Goal: Task Accomplishment & Management: Manage account settings

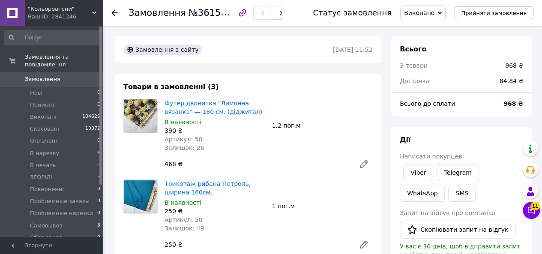
scroll to position [24, 0]
click at [113, 12] on use at bounding box center [114, 12] width 7 height 7
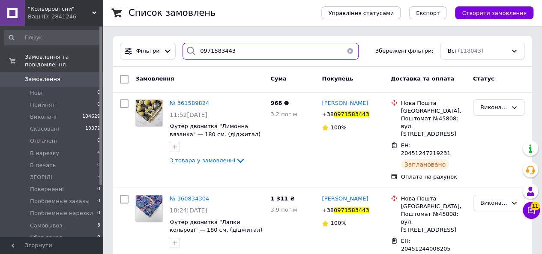
click at [252, 55] on input "0971583443" at bounding box center [270, 51] width 176 height 17
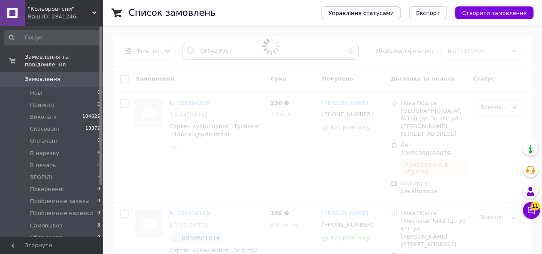
type input "0664230577"
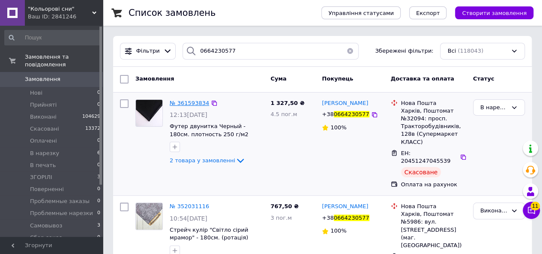
click at [182, 101] on span "№ 361593834" at bounding box center [189, 103] width 39 height 6
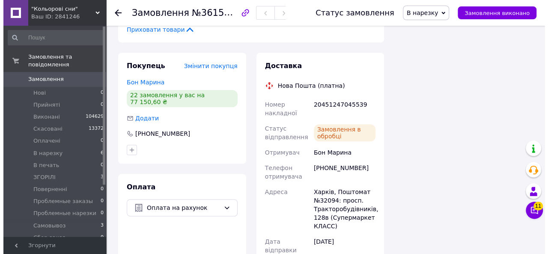
scroll to position [257, 0]
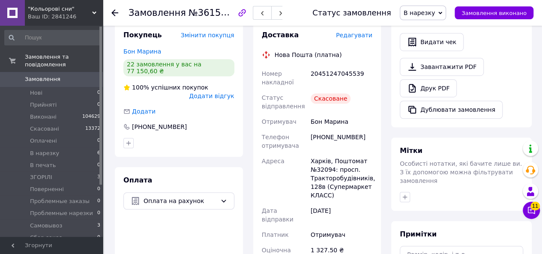
click at [359, 37] on span "Редагувати" at bounding box center [354, 35] width 36 height 7
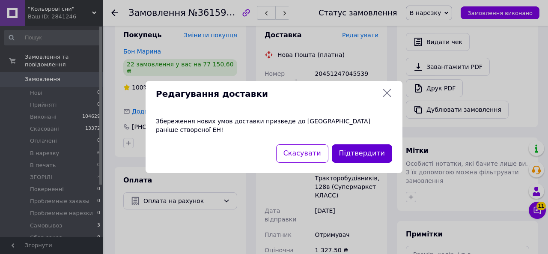
click at [358, 150] on button "Підтвердити" at bounding box center [362, 153] width 60 height 18
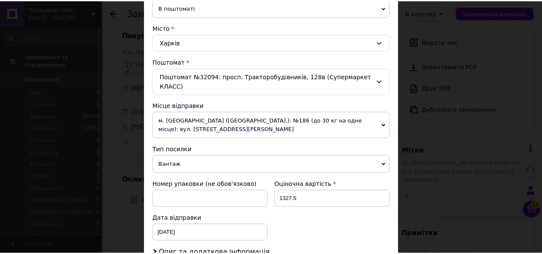
scroll to position [335, 0]
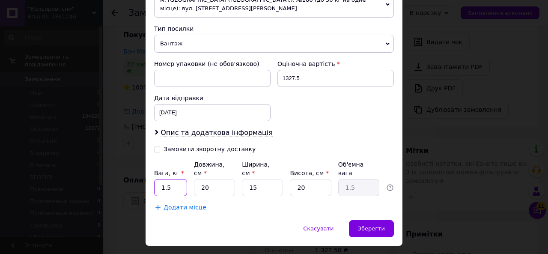
click at [174, 179] on input "1.5" at bounding box center [170, 187] width 33 height 17
type input "2.5"
click at [253, 179] on input "15" at bounding box center [262, 187] width 41 height 17
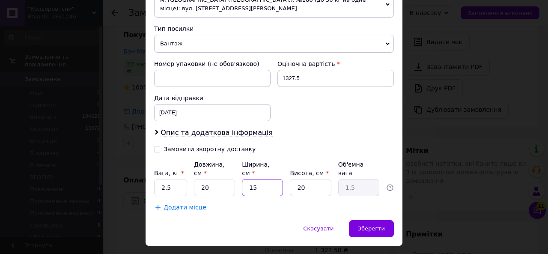
type input "2"
type input "0.2"
type input "25"
type input "2.5"
type input "25"
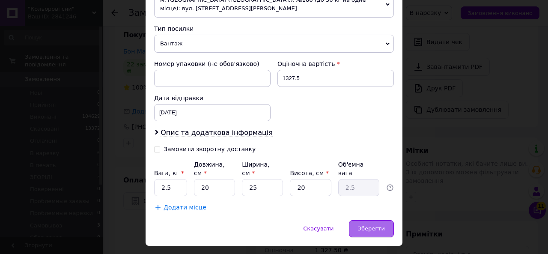
click at [355, 220] on div "Зберегти" at bounding box center [371, 228] width 45 height 17
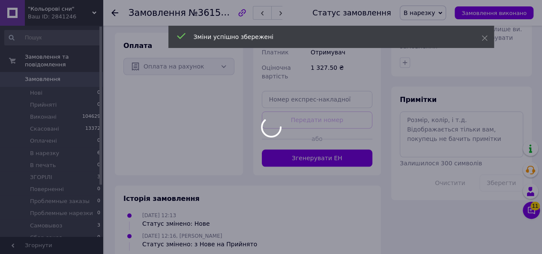
scroll to position [428, 0]
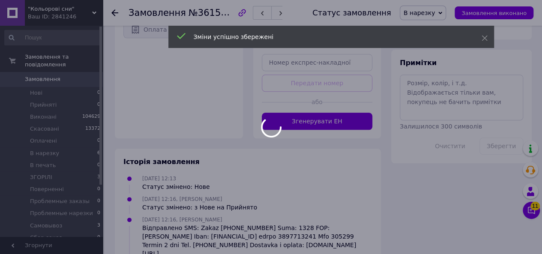
click at [319, 112] on div at bounding box center [271, 127] width 542 height 254
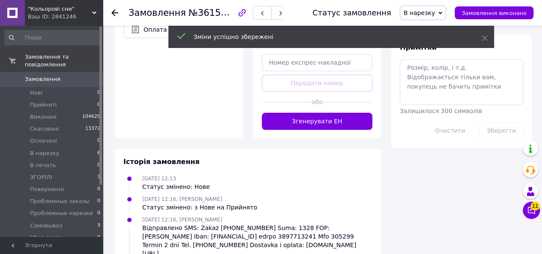
scroll to position [15, 0]
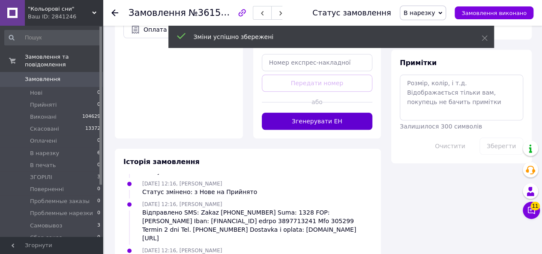
click at [318, 113] on button "Згенерувати ЕН" at bounding box center [317, 121] width 111 height 17
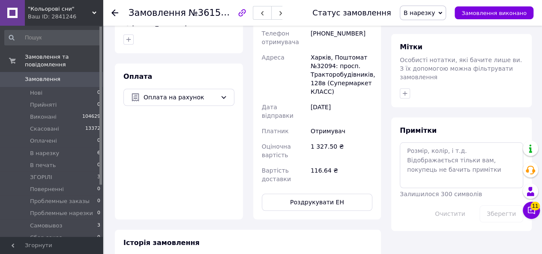
scroll to position [257, 0]
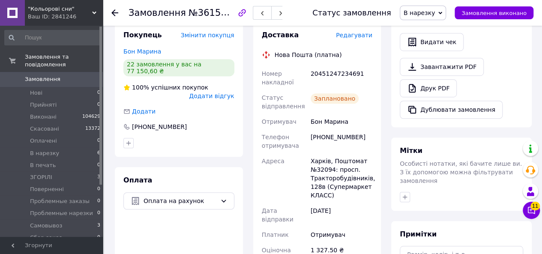
click at [320, 75] on div "20451247234691" at bounding box center [341, 78] width 65 height 24
copy div "20451247234691"
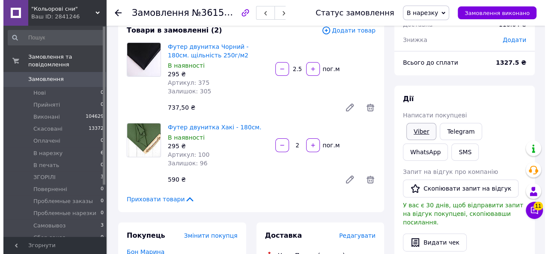
scroll to position [43, 0]
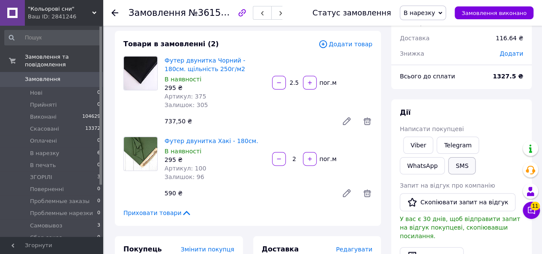
click at [448, 166] on button "SMS" at bounding box center [461, 165] width 27 height 17
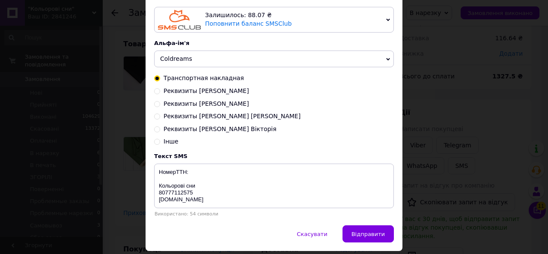
scroll to position [86, 0]
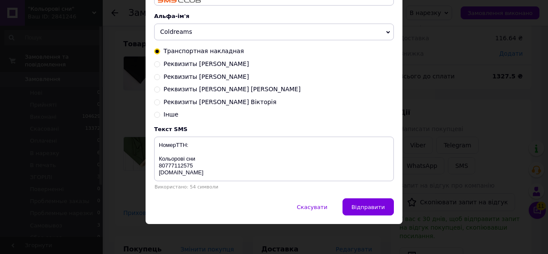
drag, startPoint x: 194, startPoint y: 136, endPoint x: 194, endPoint y: 143, distance: 7.7
click at [194, 139] on div "Текст SMS НомерТТН: Кольорові сни 80777112575 coldreams.com.ua Використано: 54 …" at bounding box center [274, 158] width 240 height 64
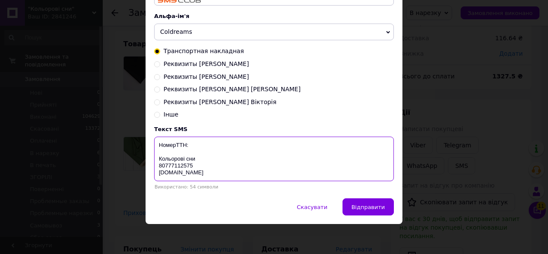
click at [194, 143] on textarea "НомерТТН: Кольорові сни 80777112575 coldreams.com.ua" at bounding box center [274, 159] width 240 height 45
paste textarea "20451247234691"
type textarea "НомерТТН: 20451247234691 Кольорові сни 80777112575 coldreams.com.ua"
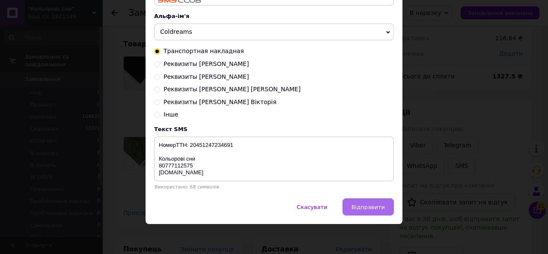
click at [368, 208] on span "Відправити" at bounding box center [368, 207] width 33 height 6
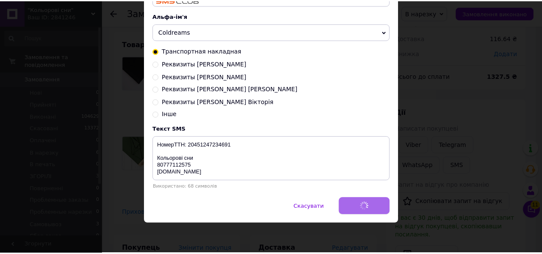
scroll to position [0, 0]
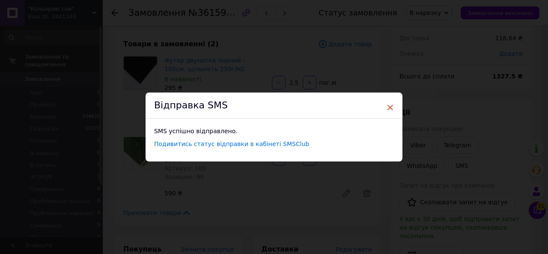
click at [388, 109] on span "×" at bounding box center [390, 107] width 8 height 15
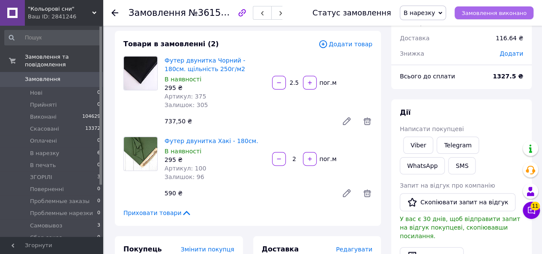
click at [493, 17] on button "Замовлення виконано" at bounding box center [493, 12] width 79 height 13
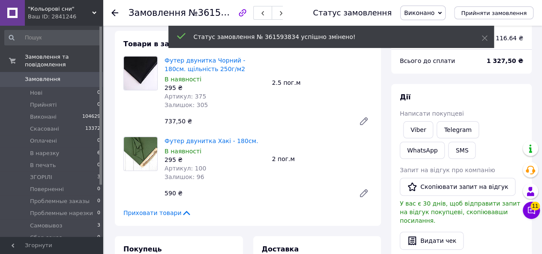
scroll to position [86, 0]
click at [113, 16] on icon at bounding box center [114, 12] width 7 height 7
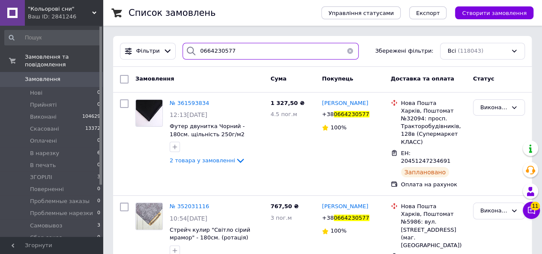
click at [223, 48] on input "0664230577" at bounding box center [270, 51] width 176 height 17
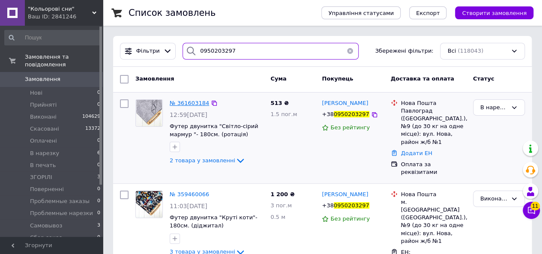
type input "0950203297"
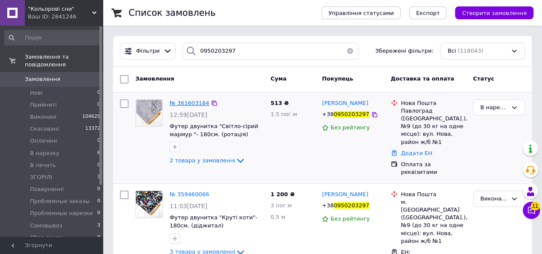
click at [196, 103] on span "№ 361603184" at bounding box center [189, 103] width 39 height 6
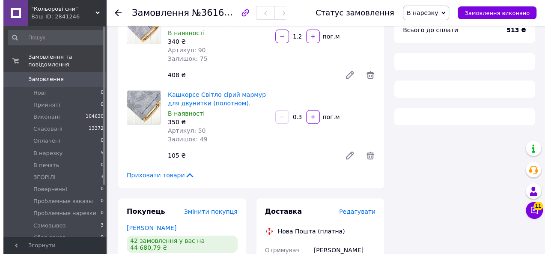
scroll to position [171, 0]
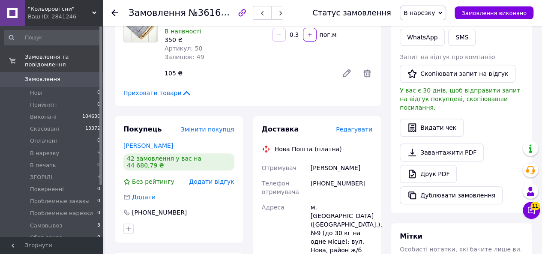
click at [358, 131] on span "Редагувати" at bounding box center [354, 129] width 36 height 7
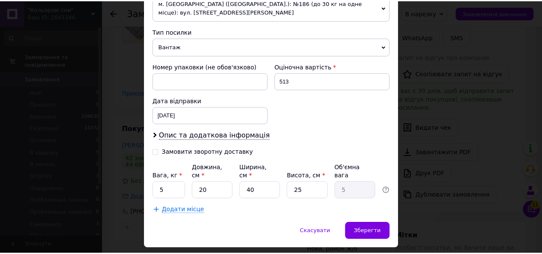
scroll to position [335, 0]
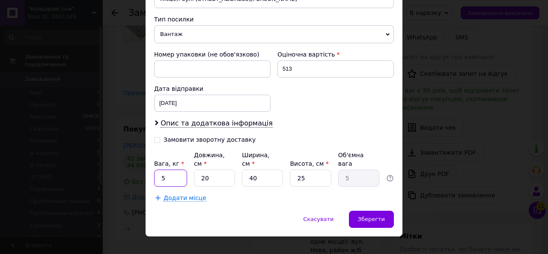
click at [167, 171] on input "5" at bounding box center [170, 178] width 33 height 17
type input "1"
click at [258, 170] on input "40" at bounding box center [262, 178] width 41 height 17
type input "1"
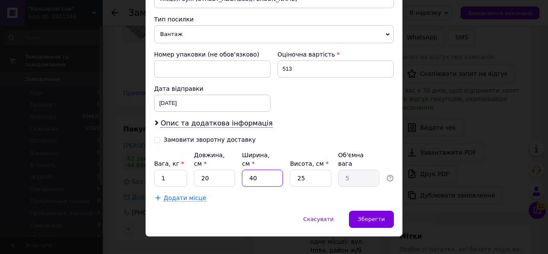
type input "0.13"
click at [258, 170] on input "1" at bounding box center [262, 178] width 41 height 17
type input "15"
type input "1.88"
type input "15"
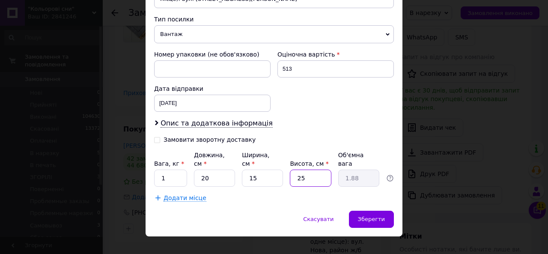
click at [313, 170] on input "25" at bounding box center [310, 178] width 41 height 17
type input "1"
type input "0.1"
click at [313, 170] on input "1" at bounding box center [310, 178] width 41 height 17
type input "13"
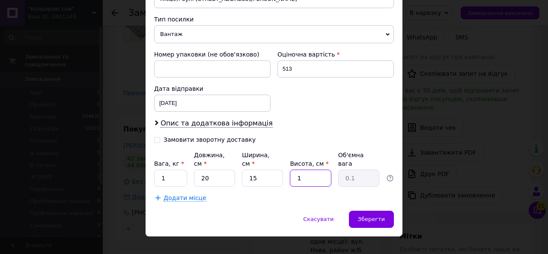
type input "0.98"
type input "13.4"
type input "1"
click at [368, 216] on span "Зберегти" at bounding box center [371, 219] width 27 height 6
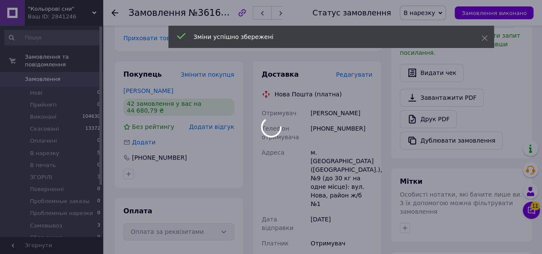
scroll to position [385, 0]
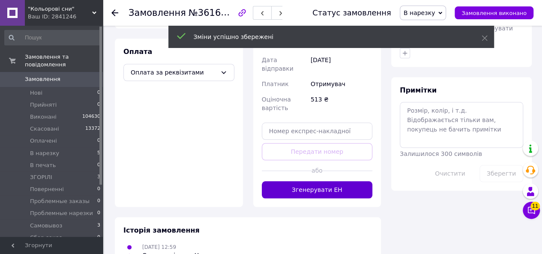
drag, startPoint x: 315, startPoint y: 164, endPoint x: 315, endPoint y: 168, distance: 4.7
click at [315, 181] on button "Згенерувати ЕН" at bounding box center [317, 189] width 111 height 17
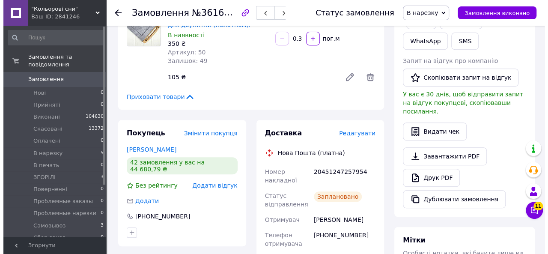
scroll to position [171, 0]
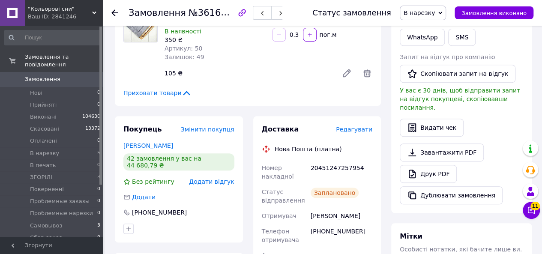
click at [320, 167] on div "20451247257954" at bounding box center [341, 172] width 65 height 24
copy div "20451247257954"
click at [448, 37] on button "SMS" at bounding box center [461, 37] width 27 height 17
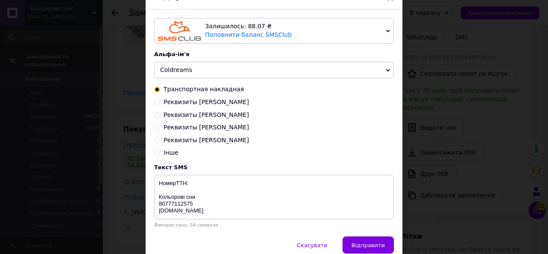
scroll to position [86, 0]
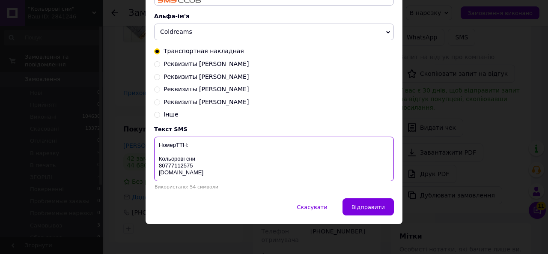
click at [209, 140] on textarea "НомерТТН: Кольорові сни 80777112575 coldreams.com.ua" at bounding box center [274, 159] width 240 height 45
paste textarea "20451247257954"
type textarea "НомерТТН: 20451247257954 Кольорові сни 80777112575 coldreams.com.ua"
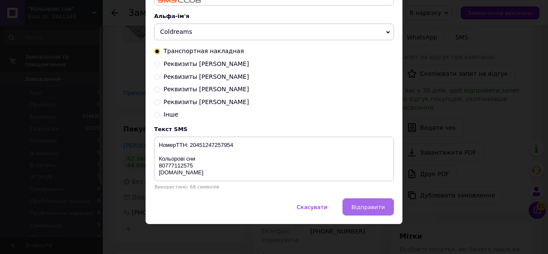
click at [370, 208] on span "Відправити" at bounding box center [368, 207] width 33 height 6
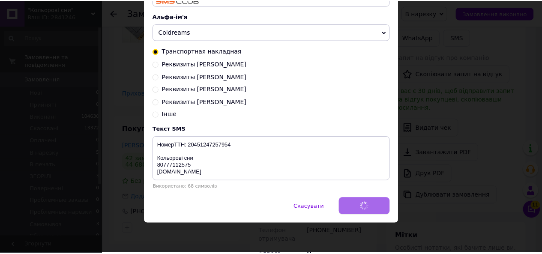
scroll to position [0, 0]
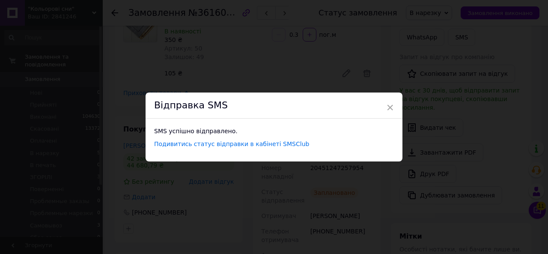
click at [396, 103] on div "× Відправка SMS SMS успішно відправлено. Подивитись статус відправки в кабінеті…" at bounding box center [274, 126] width 257 height 69
drag, startPoint x: 388, startPoint y: 107, endPoint x: 393, endPoint y: 101, distance: 7.6
click at [389, 106] on span "×" at bounding box center [390, 107] width 8 height 15
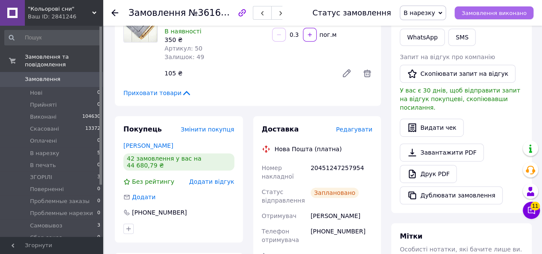
click at [480, 15] on span "Замовлення виконано" at bounding box center [493, 13] width 65 height 6
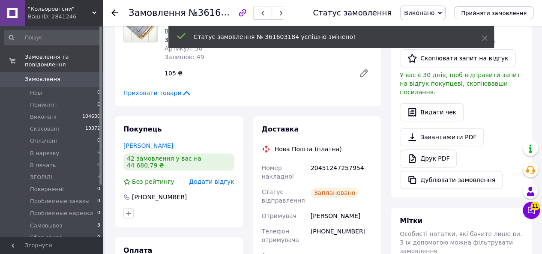
scroll to position [50, 0]
click at [116, 12] on use at bounding box center [114, 12] width 7 height 7
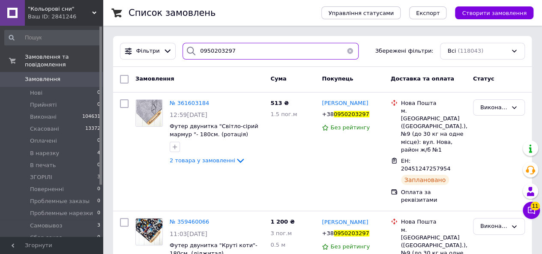
click at [241, 48] on input "0950203297" at bounding box center [270, 51] width 176 height 17
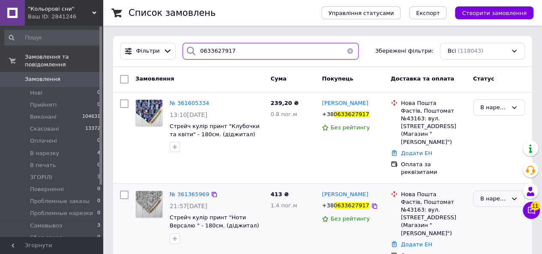
type input "0633627917"
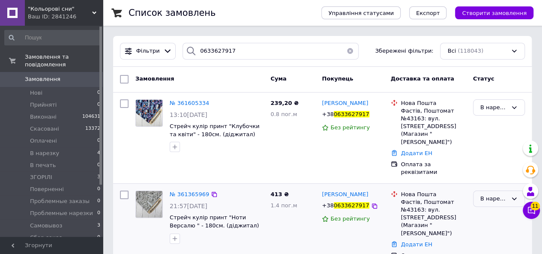
drag, startPoint x: 499, startPoint y: 191, endPoint x: 499, endPoint y: 195, distance: 4.3
click at [499, 194] on div "В нарезку" at bounding box center [493, 198] width 27 height 9
click at [498, 226] on li "Виконано" at bounding box center [498, 232] width 51 height 16
click at [187, 104] on span "№ 361605334" at bounding box center [189, 103] width 39 height 6
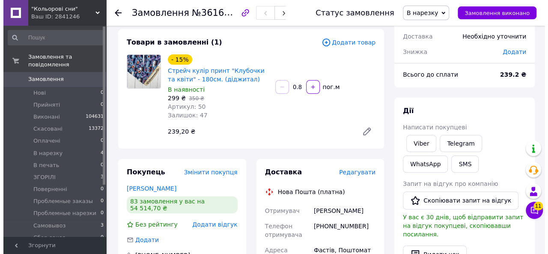
scroll to position [128, 0]
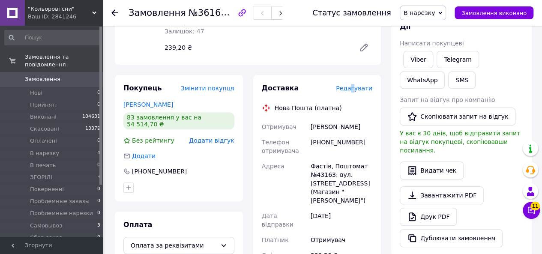
click at [356, 89] on span "Редагувати" at bounding box center [354, 88] width 36 height 7
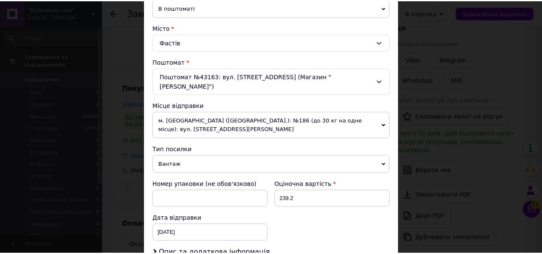
scroll to position [335, 0]
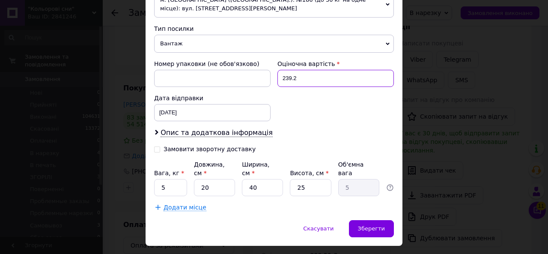
click at [301, 70] on input "239.2" at bounding box center [335, 78] width 116 height 17
click at [303, 70] on input "239.2" at bounding box center [335, 78] width 116 height 17
click at [309, 70] on input "239.2652" at bounding box center [335, 78] width 116 height 17
type input "652"
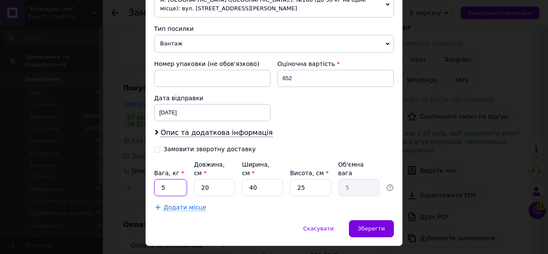
click at [174, 179] on input "5" at bounding box center [170, 187] width 33 height 17
type input "1"
click at [258, 179] on input "40" at bounding box center [262, 187] width 41 height 17
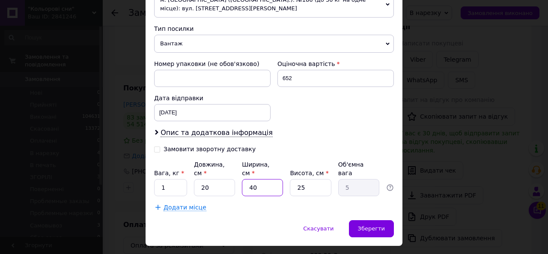
type input "1"
type input "0.13"
type input "15"
type input "1.88"
type input "15"
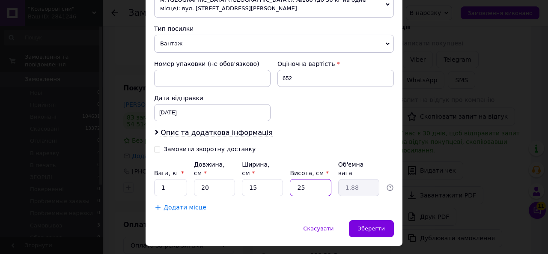
click at [306, 179] on input "25" at bounding box center [310, 187] width 41 height 17
type input "1"
type input "0.1"
type input "13"
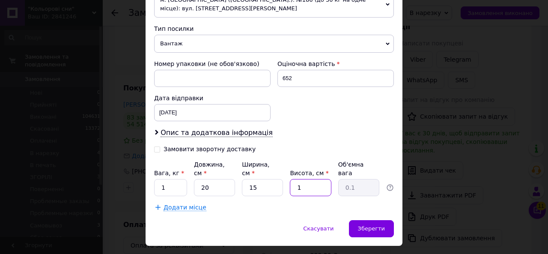
type input "0.98"
type input "13.4"
type input "1"
click at [375, 225] on span "Зберегти" at bounding box center [371, 228] width 27 height 6
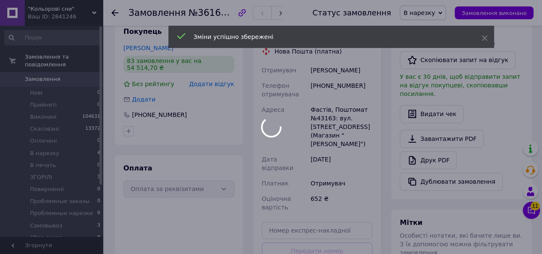
scroll to position [300, 0]
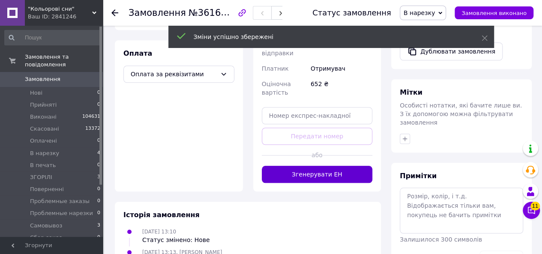
click at [312, 167] on button "Згенерувати ЕН" at bounding box center [317, 174] width 111 height 17
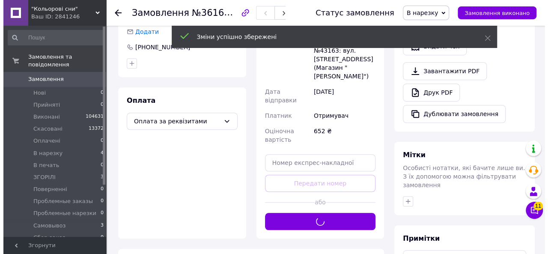
scroll to position [171, 0]
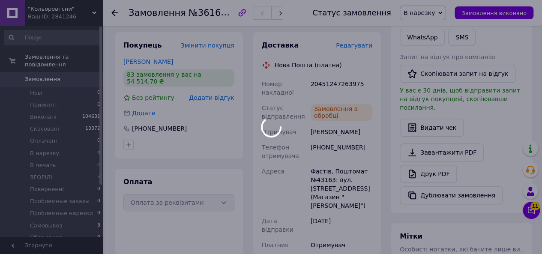
click at [323, 82] on div at bounding box center [271, 127] width 542 height 254
click at [323, 82] on div "20451247263975" at bounding box center [341, 88] width 65 height 24
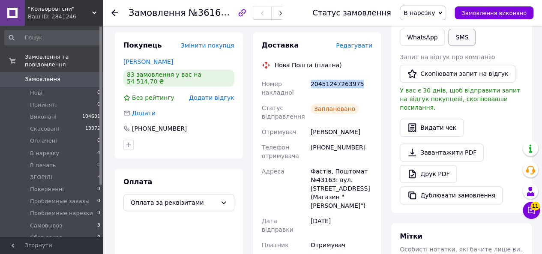
click at [448, 31] on button "SMS" at bounding box center [461, 37] width 27 height 17
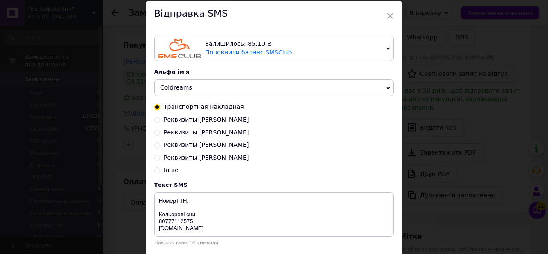
scroll to position [43, 0]
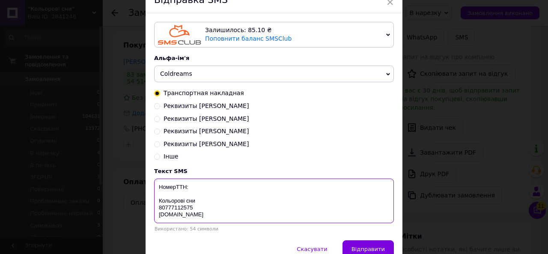
click at [210, 185] on textarea "НомерТТН: Кольорові сни 80777112575 coldreams.com.ua" at bounding box center [274, 201] width 240 height 45
paste textarea "20451247259468"
type textarea "НомерТТН: 20451247259468 Кольорові сни 80777112575 coldreams.com.ua"
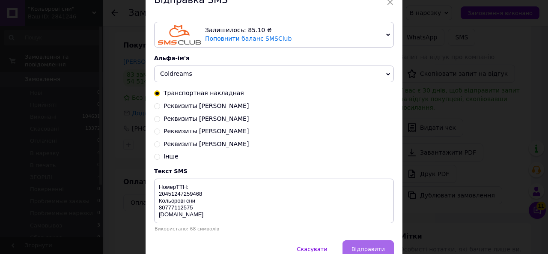
click at [362, 250] on span "Відправити" at bounding box center [368, 249] width 33 height 6
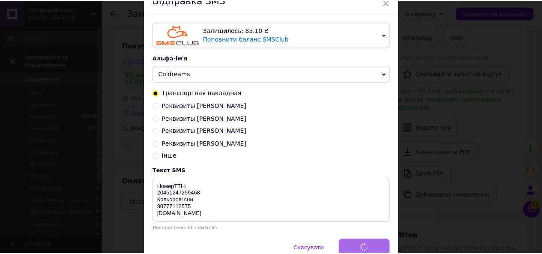
scroll to position [0, 0]
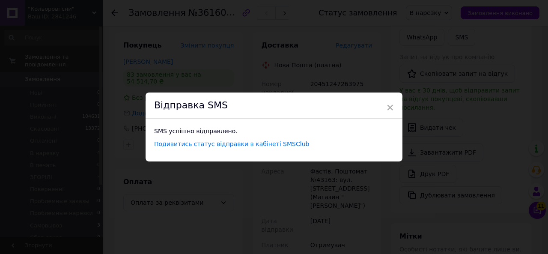
click at [388, 105] on span "×" at bounding box center [390, 107] width 8 height 15
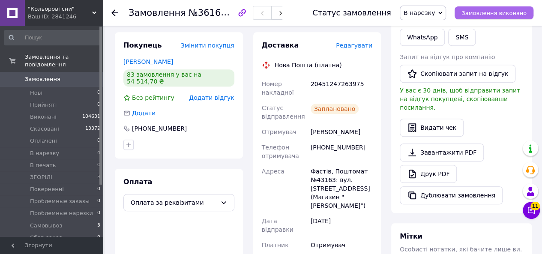
click at [496, 14] on span "Замовлення виконано" at bounding box center [493, 13] width 65 height 6
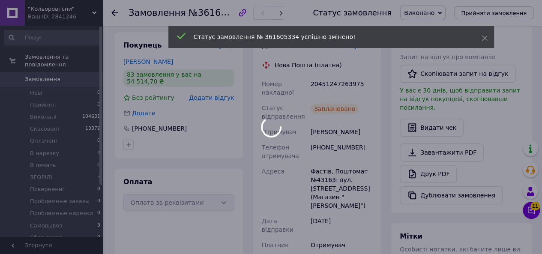
scroll to position [3, 0]
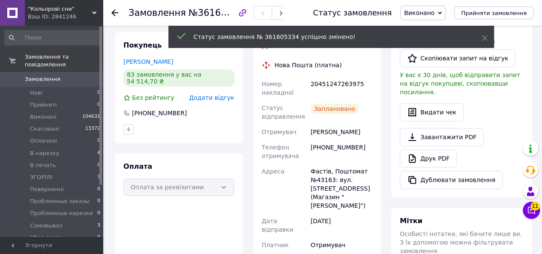
drag, startPoint x: 116, startPoint y: 14, endPoint x: 140, endPoint y: 1, distance: 28.0
click at [116, 14] on icon at bounding box center [114, 12] width 7 height 7
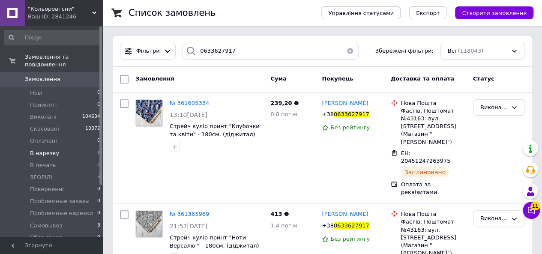
click at [46, 149] on span "В нарезку" at bounding box center [44, 153] width 29 height 8
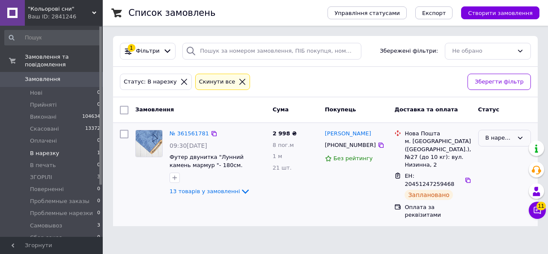
click at [515, 140] on div "В нарезку" at bounding box center [504, 138] width 53 height 17
click at [501, 169] on li "Виконано" at bounding box center [505, 172] width 52 height 16
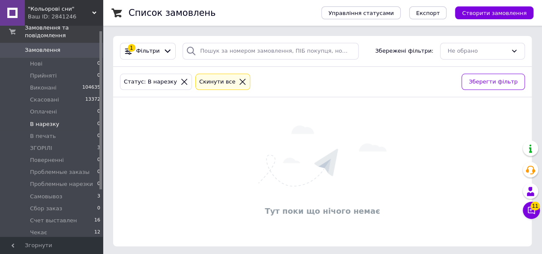
scroll to position [69, 0]
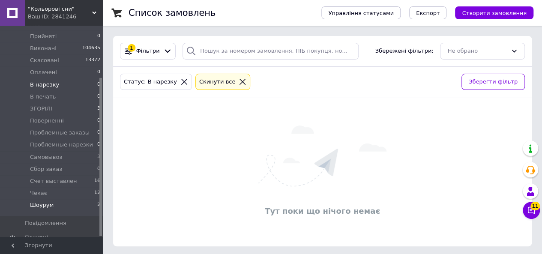
click at [38, 201] on span "Шоурум" at bounding box center [42, 205] width 24 height 8
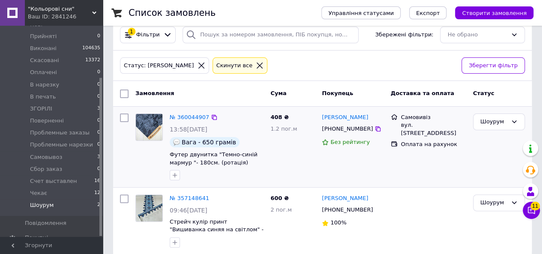
scroll to position [26, 0]
